Goal: Use online tool/utility: Use online tool/utility

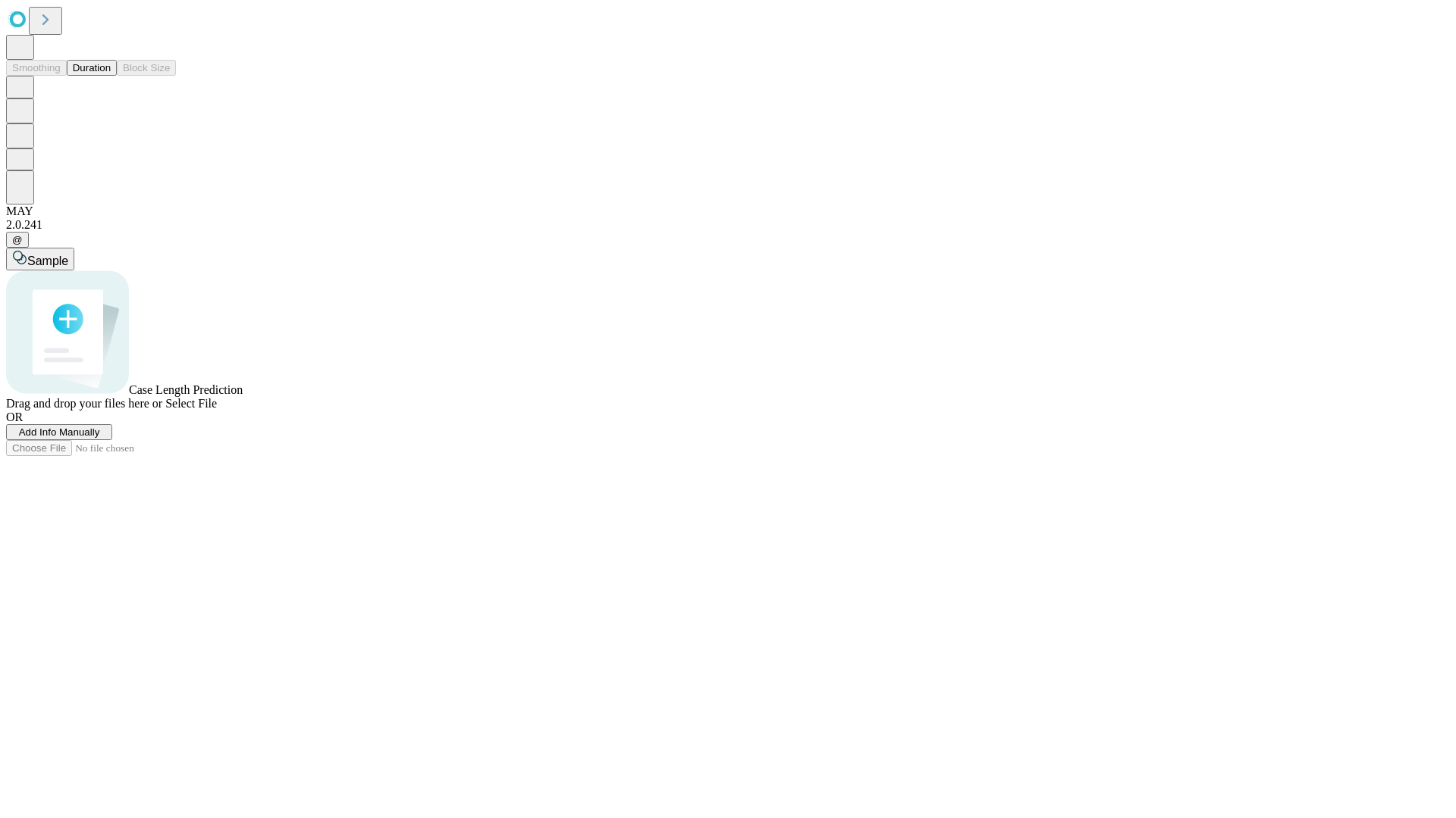
click at [111, 75] on button "Duration" at bounding box center [92, 68] width 50 height 16
click at [69, 255] on span "Sample" at bounding box center [47, 261] width 41 height 13
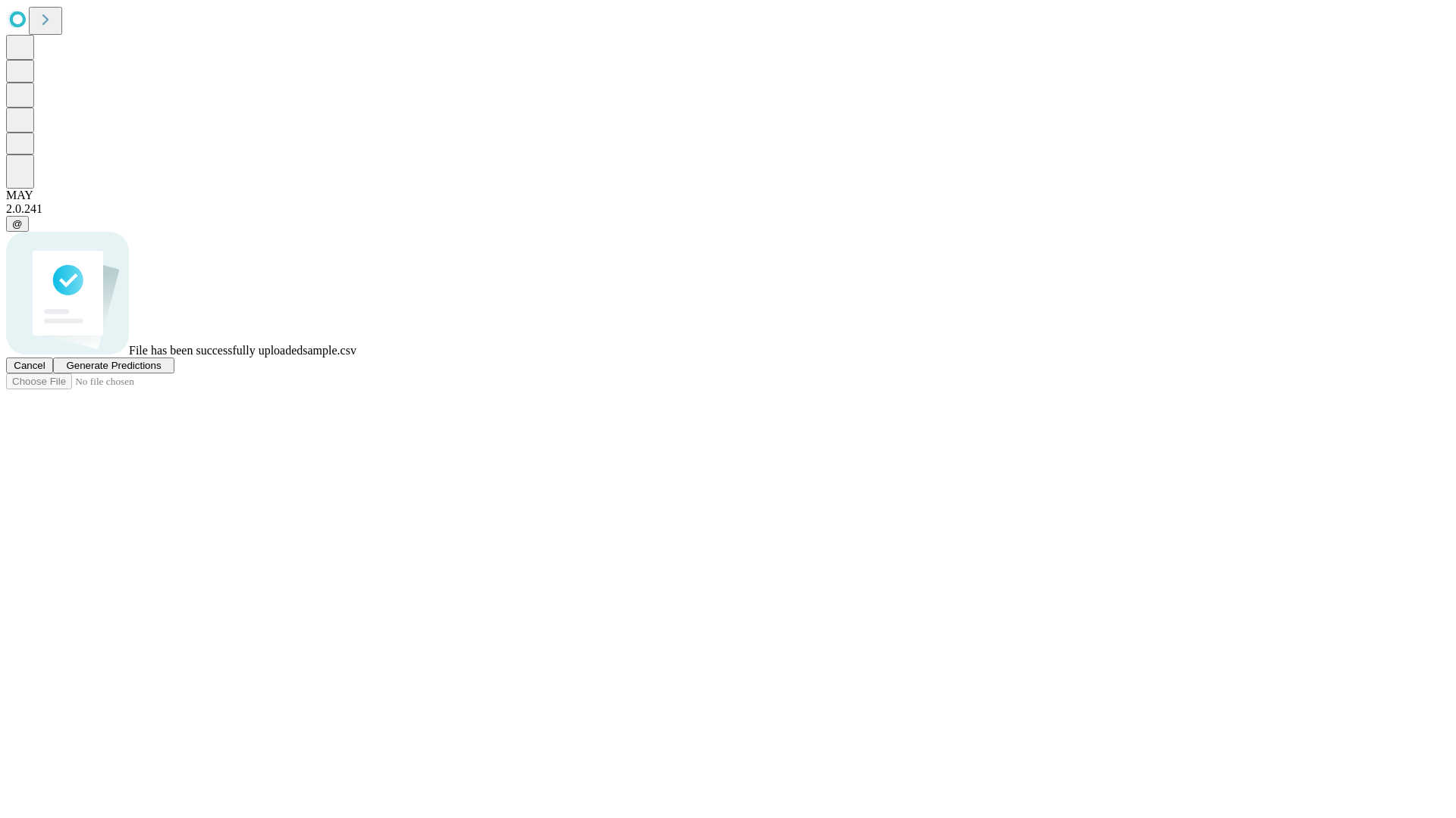
click at [161, 371] on span "Generate Predictions" at bounding box center [113, 366] width 95 height 12
